Goal: Complete application form: Complete application form

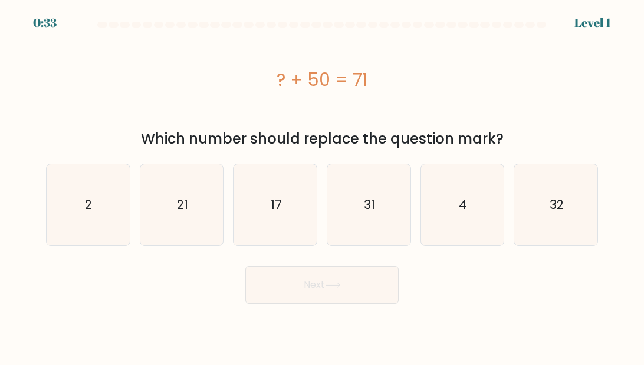
click at [180, 232] on icon "21" at bounding box center [181, 204] width 81 height 81
click at [322, 186] on input "b. 21" at bounding box center [322, 184] width 1 height 3
radio input "true"
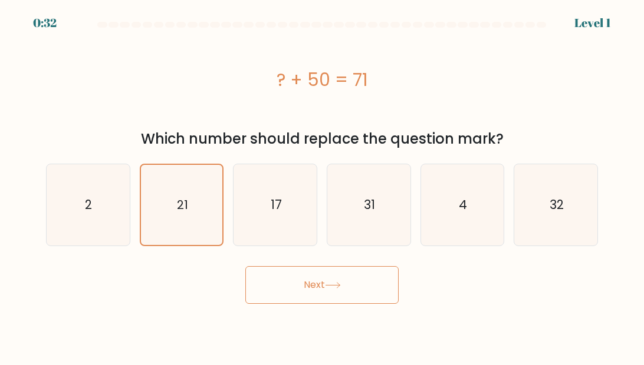
click at [303, 286] on button "Next" at bounding box center [321, 285] width 153 height 38
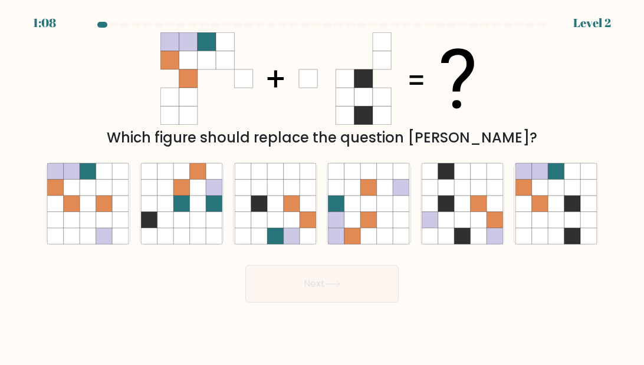
click at [460, 211] on icon at bounding box center [555, 204] width 16 height 16
click at [322, 186] on input "f." at bounding box center [322, 184] width 1 height 3
radio input "true"
click at [365, 292] on button "Next" at bounding box center [321, 284] width 153 height 38
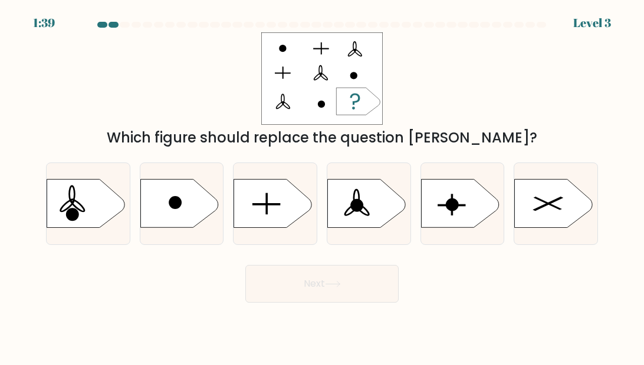
click at [285, 227] on icon at bounding box center [273, 204] width 78 height 48
click at [322, 186] on input "c." at bounding box center [322, 184] width 1 height 3
radio input "true"
click at [306, 275] on button "Next" at bounding box center [321, 284] width 153 height 38
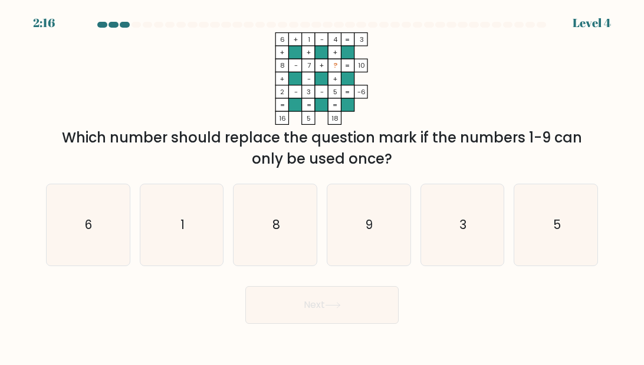
click at [384, 233] on icon "9" at bounding box center [368, 224] width 81 height 81
click at [322, 186] on input "d. 9" at bounding box center [322, 184] width 1 height 3
radio input "true"
click at [345, 313] on button "Next" at bounding box center [321, 305] width 153 height 38
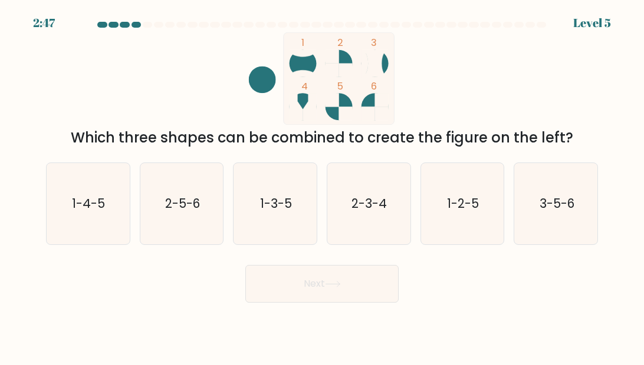
click at [195, 222] on icon "2-5-6" at bounding box center [181, 203] width 81 height 81
click at [322, 186] on input "b. 2-5-6" at bounding box center [322, 184] width 1 height 3
radio input "true"
click at [283, 282] on button "Next" at bounding box center [321, 284] width 153 height 38
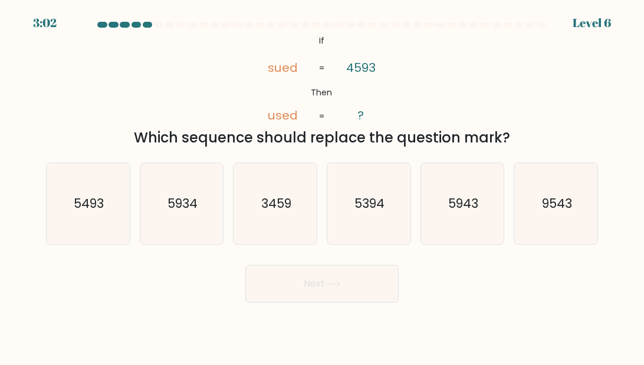
click at [83, 210] on text "5493" at bounding box center [89, 203] width 30 height 17
click at [322, 186] on input "a. 5493" at bounding box center [322, 184] width 1 height 3
radio input "true"
click at [275, 278] on button "Next" at bounding box center [321, 284] width 153 height 38
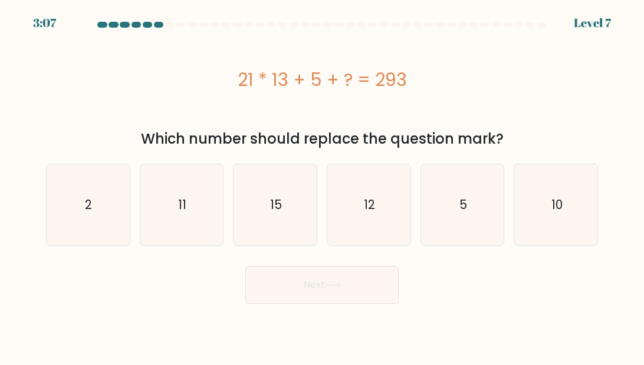
click at [277, 212] on text "15" at bounding box center [276, 204] width 12 height 17
click at [322, 186] on input "c. 15" at bounding box center [322, 184] width 1 height 3
radio input "true"
click at [286, 278] on button "Next" at bounding box center [321, 285] width 153 height 38
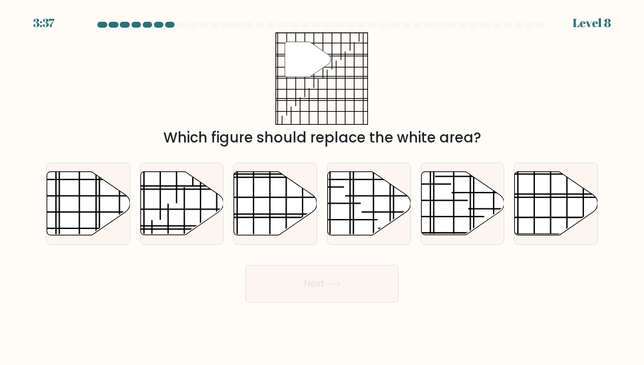
click at [460, 229] on icon at bounding box center [555, 203] width 83 height 64
click at [322, 186] on input "f." at bounding box center [322, 184] width 1 height 3
radio input "true"
click at [460, 223] on icon at bounding box center [462, 203] width 83 height 64
click at [322, 186] on input "e." at bounding box center [322, 184] width 1 height 3
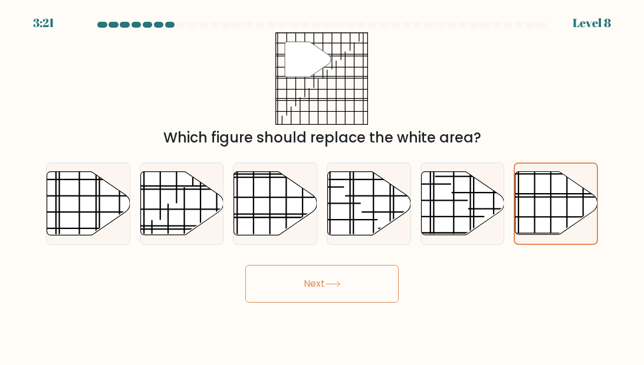
radio input "true"
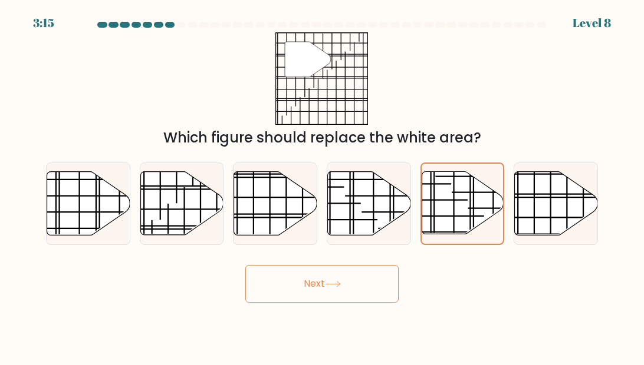
click at [460, 217] on line at bounding box center [550, 212] width 0 height 117
click at [322, 186] on input "f." at bounding box center [322, 184] width 1 height 3
radio input "true"
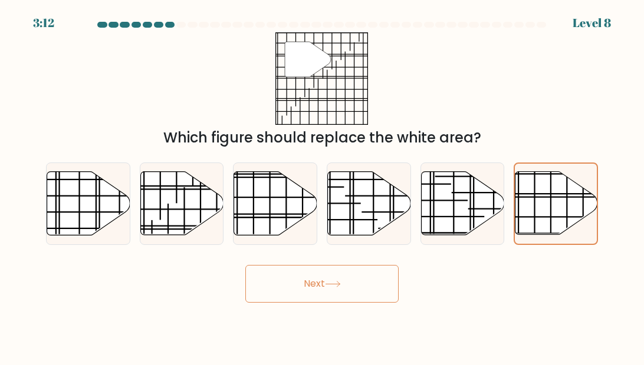
click at [370, 291] on button "Next" at bounding box center [321, 284] width 153 height 38
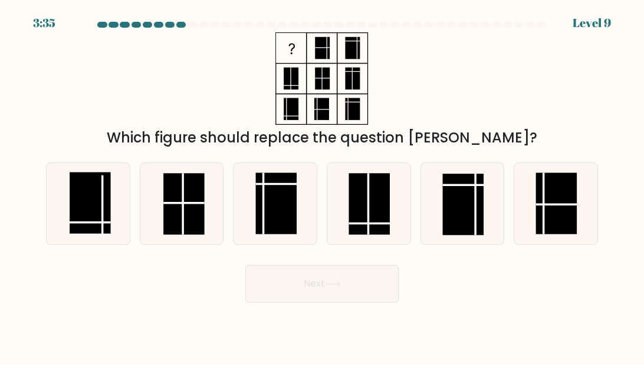
click at [96, 209] on rect at bounding box center [90, 202] width 41 height 61
click at [322, 186] on input "a." at bounding box center [322, 184] width 1 height 3
radio input "true"
click at [322, 291] on button "Next" at bounding box center [321, 284] width 153 height 38
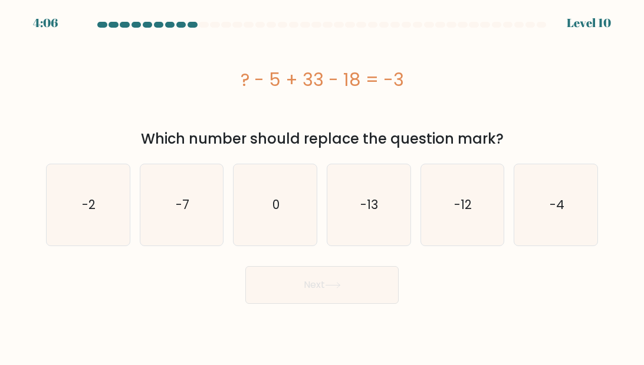
click at [374, 207] on text "-13" at bounding box center [370, 204] width 18 height 17
click at [322, 186] on input "d. -13" at bounding box center [322, 184] width 1 height 3
radio input "true"
click at [366, 293] on button "Next" at bounding box center [321, 285] width 153 height 38
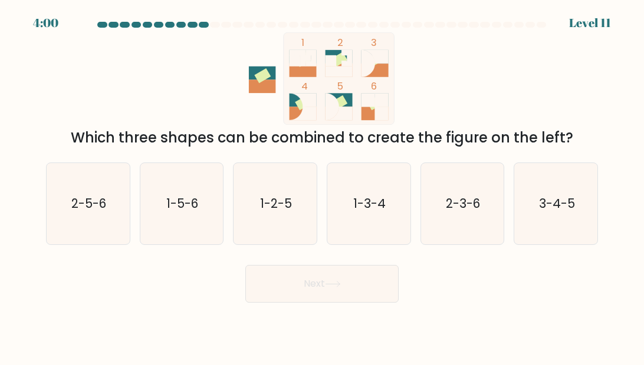
click at [460, 235] on icon "3-4-5" at bounding box center [555, 203] width 81 height 81
click at [322, 186] on input "f. 3-4-5" at bounding box center [322, 184] width 1 height 3
radio input "true"
click at [316, 301] on button "Next" at bounding box center [321, 284] width 153 height 38
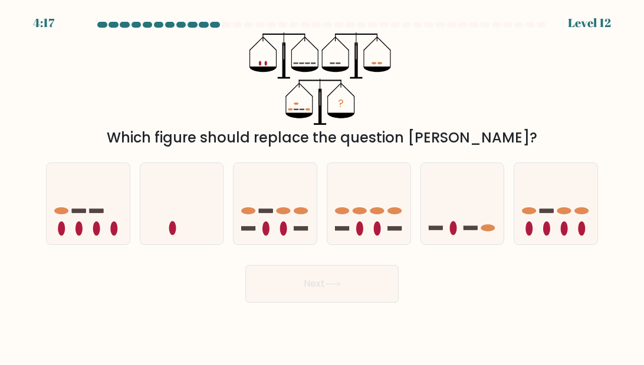
click at [460, 206] on icon at bounding box center [555, 203] width 83 height 69
click at [322, 186] on input "f." at bounding box center [322, 184] width 1 height 3
radio input "true"
click at [340, 275] on button "Next" at bounding box center [321, 284] width 153 height 38
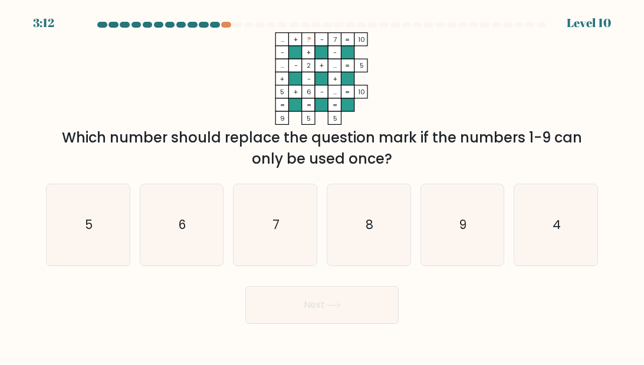
click at [345, 287] on button "Next" at bounding box center [321, 305] width 153 height 38
click at [294, 153] on div "Which number should replace the question mark if the numbers 1-9 can only be us…" at bounding box center [321, 148] width 537 height 42
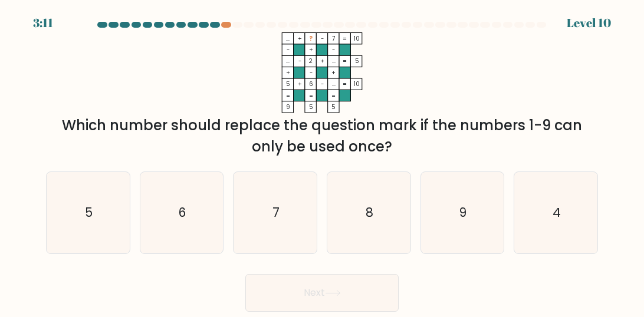
click at [220, 27] on at bounding box center [322, 25] width 450 height 6
click at [219, 22] on at bounding box center [322, 25] width 450 height 6
click at [217, 21] on div "3:10 Level 10" at bounding box center [322, 16] width 644 height 32
click at [320, 89] on rect at bounding box center [321, 83] width 11 height 11
click at [375, 218] on icon "8" at bounding box center [368, 212] width 81 height 81
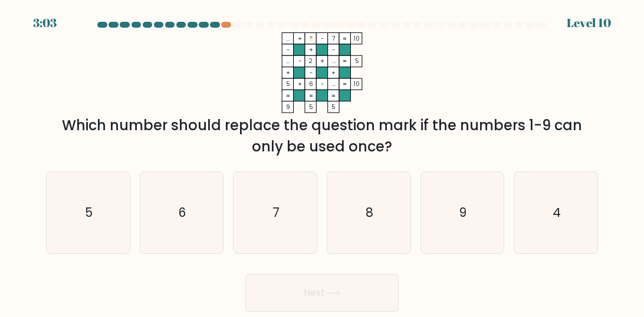
click at [322, 161] on input "d. 8" at bounding box center [322, 160] width 1 height 3
radio input "true"
click at [374, 304] on button "Next" at bounding box center [321, 293] width 153 height 38
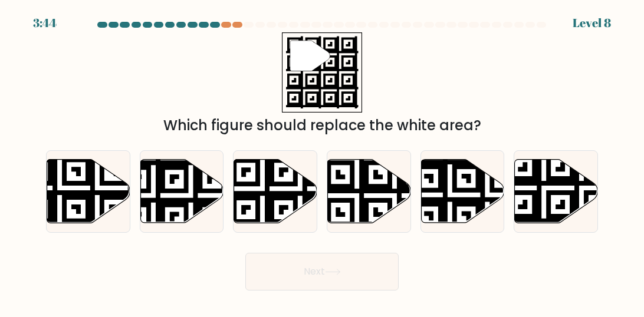
click at [227, 27] on div at bounding box center [226, 25] width 10 height 6
click at [238, 26] on div at bounding box center [237, 25] width 10 height 6
click at [225, 18] on div "3:43 Level 8" at bounding box center [322, 16] width 644 height 32
click at [229, 19] on div "3:42 Level 8" at bounding box center [322, 16] width 644 height 32
click at [223, 27] on div at bounding box center [226, 25] width 10 height 6
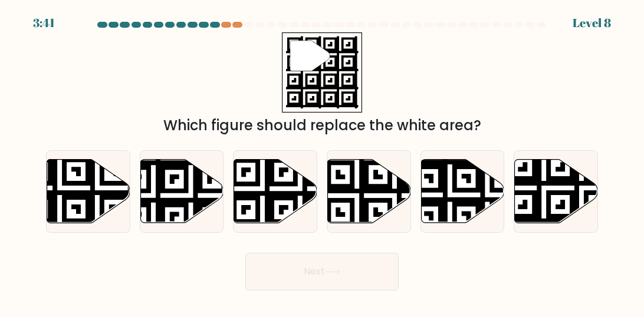
click at [226, 24] on div at bounding box center [226, 25] width 10 height 6
